Goal: Information Seeking & Learning: Learn about a topic

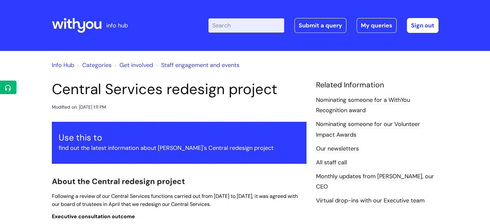
click at [223, 32] on input "Enter your search term here..." at bounding box center [247, 25] width 76 height 14
type input "central"
click button "Search" at bounding box center [0, 0] width 0 height 0
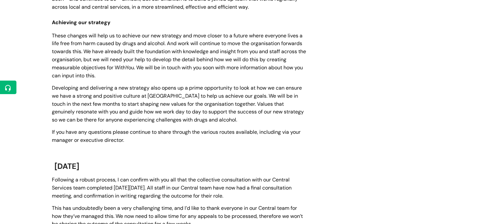
scroll to position [613, 0]
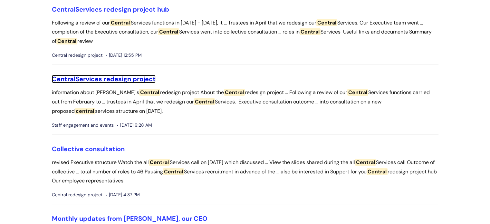
scroll to position [64, 0]
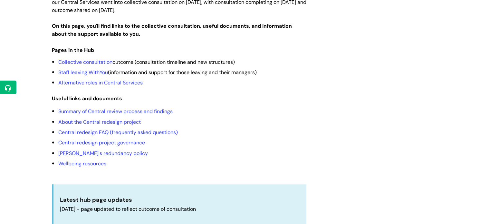
scroll to position [193, 0]
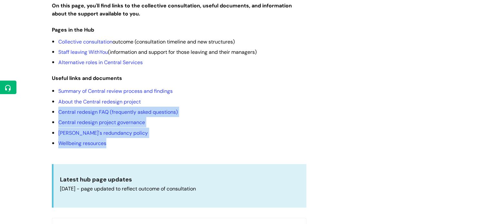
drag, startPoint x: 126, startPoint y: 130, endPoint x: 52, endPoint y: 95, distance: 81.8
click at [58, 95] on ul "Summary of Central review process and findings About the Central redesign proje…" at bounding box center [182, 117] width 248 height 63
copy ul "Central redesign FAQ (frequently asked questions) Central redesign project gove…"
click at [158, 109] on link "Central redesign FAQ (frequently asked questions)" at bounding box center [118, 112] width 120 height 7
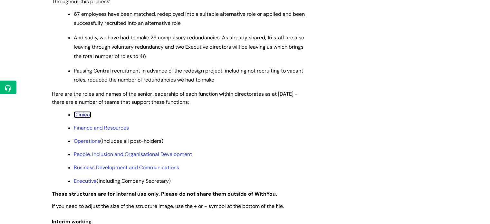
scroll to position [484, 0]
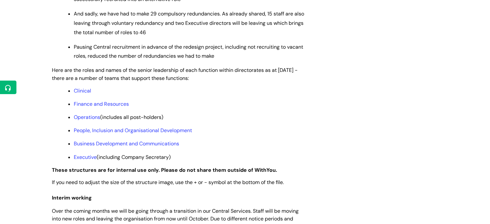
drag, startPoint x: 177, startPoint y: 169, endPoint x: 67, endPoint y: 102, distance: 129.0
click at [67, 102] on ul "Clinical Finance and Resources Operations (includes all post-holders) People, I…" at bounding box center [182, 123] width 248 height 74
copy ul "Clinical Finance and Resources Operations (includes all post-holders) People, I…"
click at [211, 108] on li "Finance and Resources" at bounding box center [190, 104] width 233 height 8
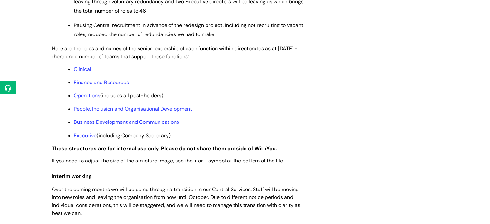
scroll to position [548, 0]
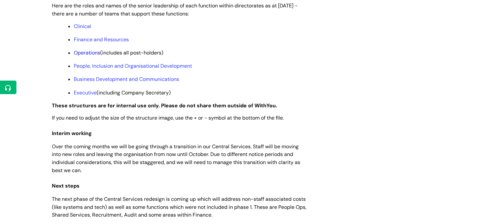
drag, startPoint x: 172, startPoint y: 73, endPoint x: 85, endPoint y: 64, distance: 87.5
drag, startPoint x: 191, startPoint y: 107, endPoint x: 74, endPoint y: 106, distance: 117.0
click at [74, 96] on p "Executive (including Company Secretary)" at bounding box center [190, 92] width 233 height 7
copy span "Executive (including Company Secretary)"
click at [84, 110] on p "These structures are for internal use only. Please do not share them outside of…" at bounding box center [179, 106] width 255 height 8
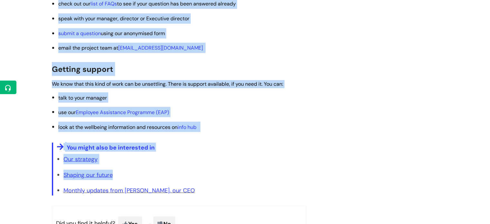
scroll to position [1269, 0]
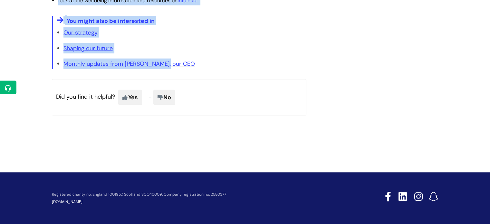
drag, startPoint x: 49, startPoint y: 54, endPoint x: 180, endPoint y: 62, distance: 131.1
copy article "Central Services redesign project Modified on: Tue, 14 Oct, 2025 at 1:11 PM Use…"
click at [264, 58] on ul "Our strategy Shaping our future Monthly updates from Simon, our CEO" at bounding box center [185, 48] width 243 height 42
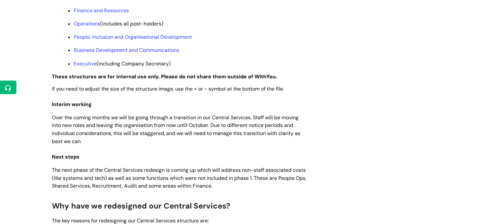
scroll to position [645, 0]
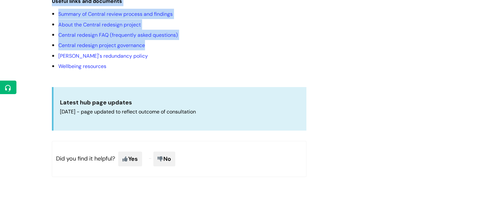
scroll to position [185, 0]
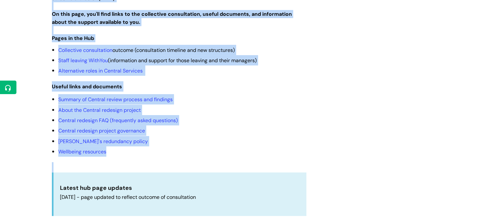
drag, startPoint x: 46, startPoint y: 87, endPoint x: 175, endPoint y: 142, distance: 139.4
click at [175, 142] on div "Info Hub Categories Get involved Central redesign project Central Services rede…" at bounding box center [245, 72] width 490 height 413
copy article "Central Services redesign project hub Modified on: Tue, 16 Sep, 2025 at 2:49 PM…"
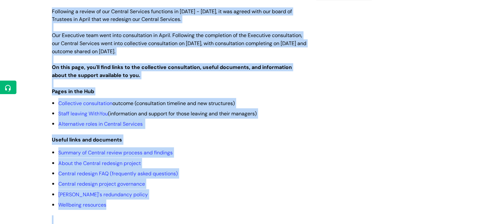
scroll to position [0, 0]
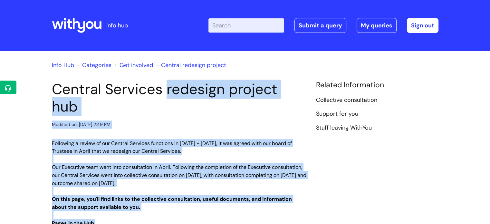
click at [243, 164] on span "Our Executive team went into consultation in April. Following the completion of…" at bounding box center [179, 175] width 255 height 23
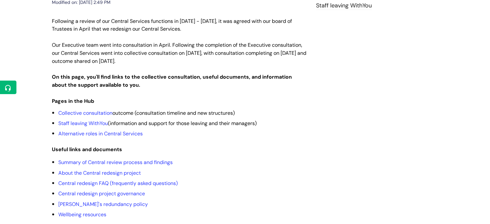
scroll to position [32, 0]
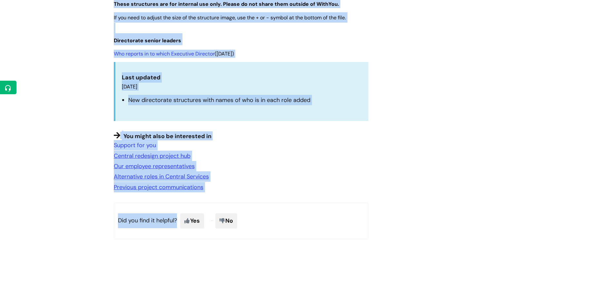
scroll to position [527, 0]
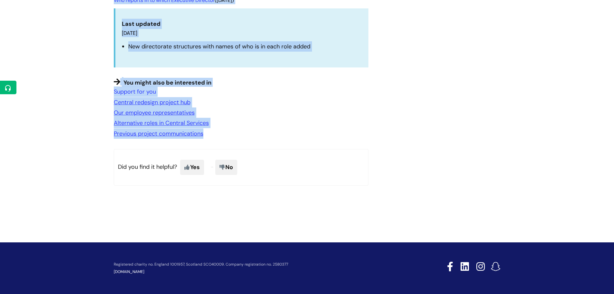
drag, startPoint x: 131, startPoint y: 97, endPoint x: 233, endPoint y: 136, distance: 109.3
copy article "Collective consultation Modified on: Wed, 24 Sep, 2025 at 12:53 PM Collective c…"
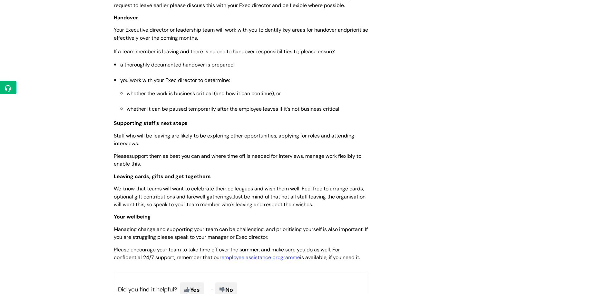
scroll to position [709, 0]
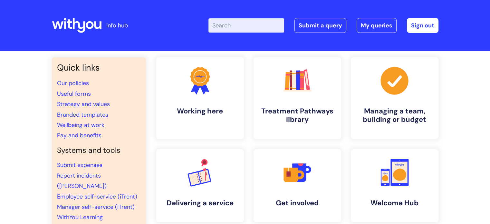
click at [240, 28] on input "Enter your search term here..." at bounding box center [247, 25] width 76 height 14
click button "Search" at bounding box center [0, 0] width 0 height 0
type input "central#"
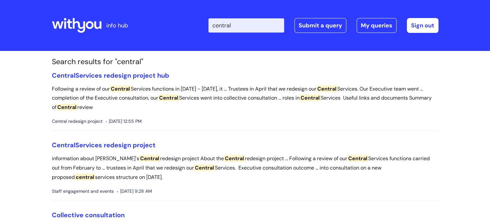
click at [144, 74] on link "Central Services redesign project hub" at bounding box center [110, 75] width 117 height 8
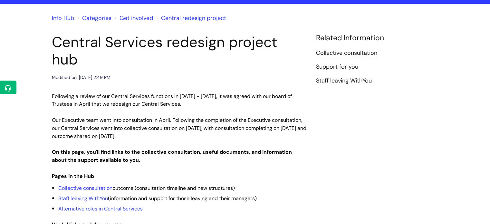
scroll to position [129, 0]
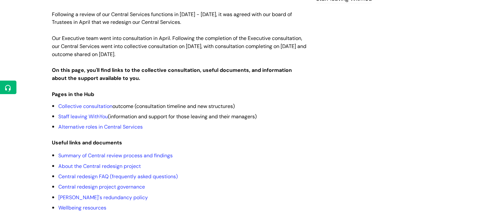
drag, startPoint x: 83, startPoint y: 98, endPoint x: 119, endPoint y: 104, distance: 36.4
click at [280, 101] on li "Collective consultation outcome (consultation timeline and new structures)" at bounding box center [182, 106] width 248 height 10
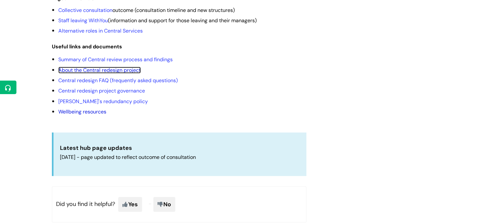
scroll to position [226, 0]
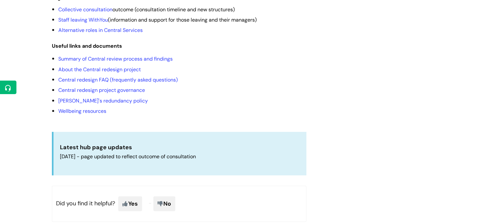
drag, startPoint x: 103, startPoint y: 62, endPoint x: 167, endPoint y: 71, distance: 64.8
click at [250, 85] on li "Central redesign project governance" at bounding box center [182, 90] width 248 height 10
drag, startPoint x: 87, startPoint y: 77, endPoint x: 80, endPoint y: 72, distance: 7.9
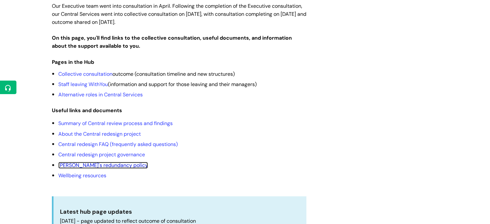
scroll to position [314, 0]
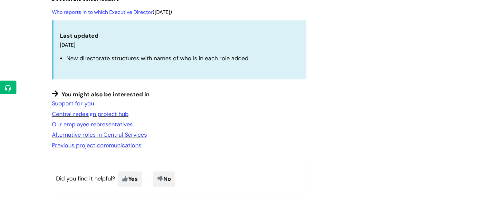
scroll to position [516, 0]
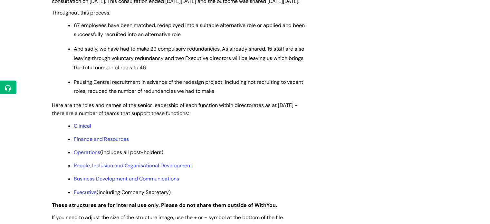
scroll to position [451, 0]
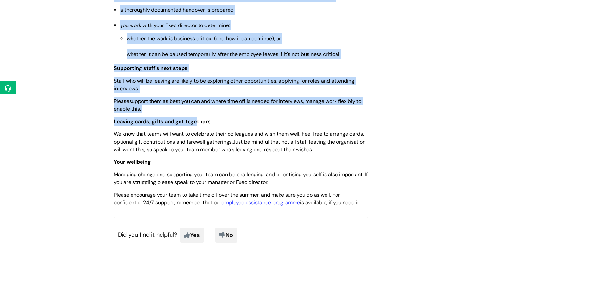
scroll to position [774, 0]
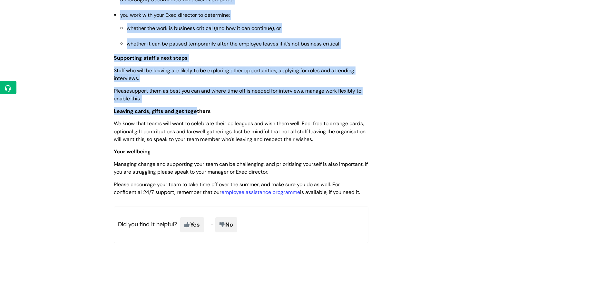
drag, startPoint x: 111, startPoint y: 91, endPoint x: 396, endPoint y: 188, distance: 301.4
copy article "Staff leaving WithYou Modified on: Wed, 30 Jul, 2025 at 3:32 PM On this page Su…"
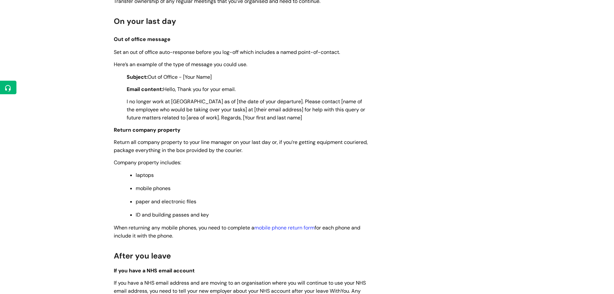
drag, startPoint x: 147, startPoint y: 108, endPoint x: 291, endPoint y: 243, distance: 197.7
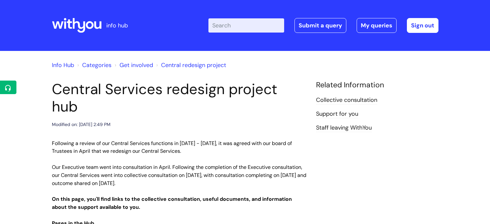
scroll to position [314, 0]
